Goal: Browse casually: Explore the website without a specific task or goal

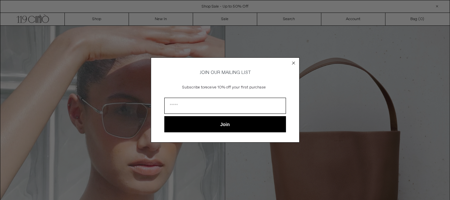
click at [292, 60] on circle "Close dialog" at bounding box center [293, 63] width 6 height 6
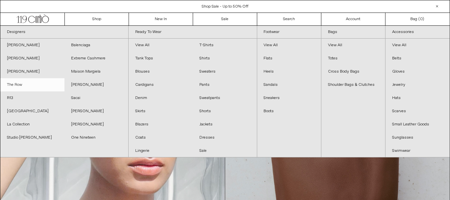
click at [21, 84] on link "The Row" at bounding box center [32, 84] width 64 height 13
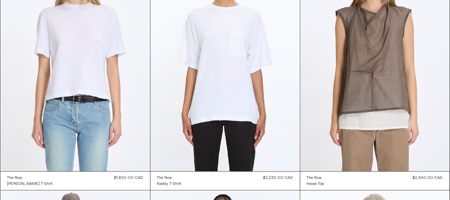
scroll to position [2699, 0]
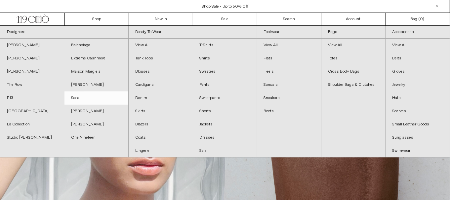
click at [85, 103] on link "Sacai" at bounding box center [96, 98] width 64 height 13
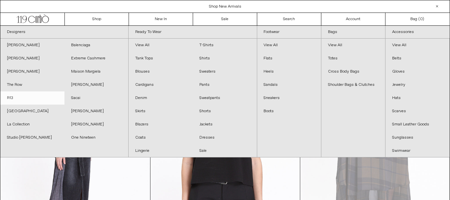
click at [14, 95] on link "R13" at bounding box center [32, 98] width 64 height 13
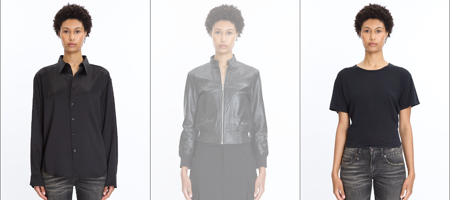
scroll to position [701, 0]
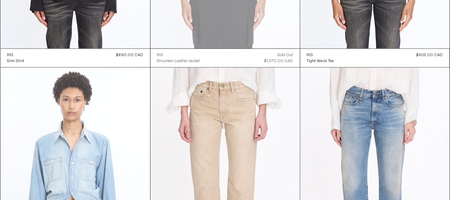
click at [46, 129] on at bounding box center [75, 180] width 149 height 224
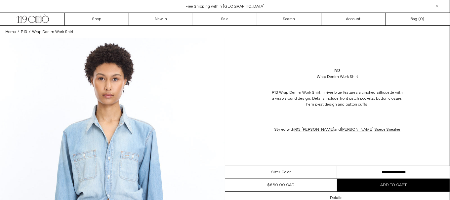
click at [351, 172] on select "**********" at bounding box center [393, 172] width 112 height 13
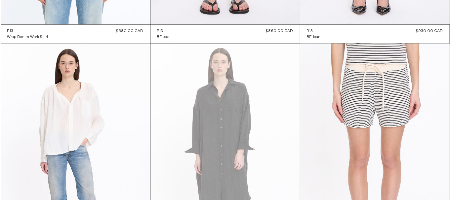
scroll to position [1051, 0]
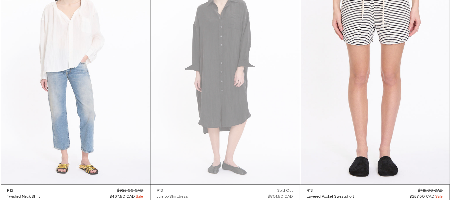
click at [73, 87] on at bounding box center [75, 73] width 149 height 224
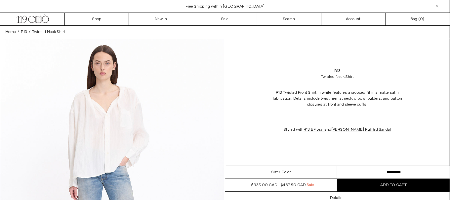
click at [388, 170] on select "**********" at bounding box center [393, 172] width 112 height 13
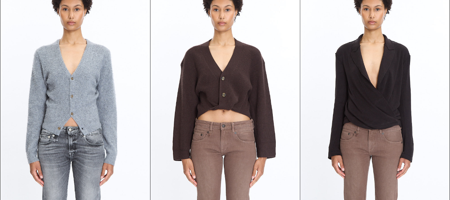
scroll to position [12, 0]
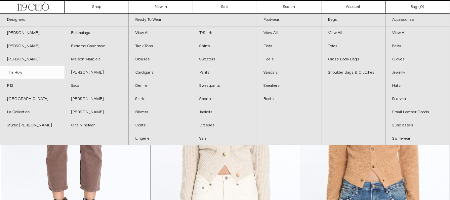
click at [13, 73] on link "The Row" at bounding box center [32, 72] width 64 height 13
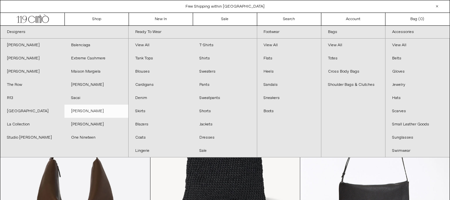
click at [81, 111] on link "[PERSON_NAME]" at bounding box center [96, 111] width 64 height 13
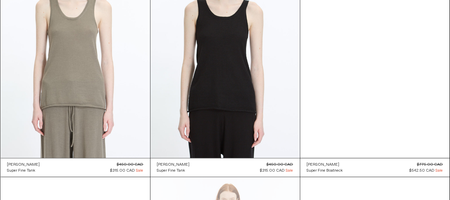
scroll to position [3199, 0]
